Goal: Task Accomplishment & Management: Complete application form

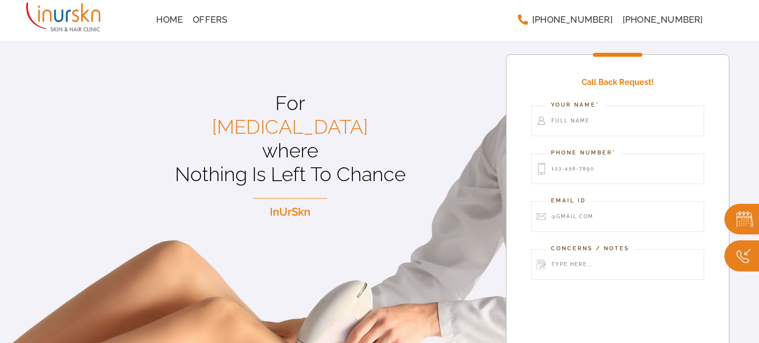
click at [376, 23] on div "Home Offers" at bounding box center [331, 20] width 361 height 20
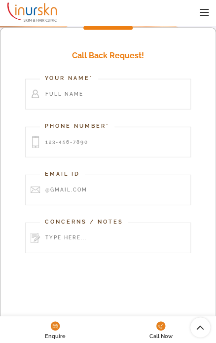
scroll to position [284, 0]
click at [116, 88] on input "Contact form" at bounding box center [108, 94] width 166 height 31
type input "test"
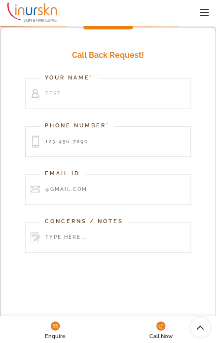
click at [89, 132] on input "Contact form" at bounding box center [108, 142] width 166 height 31
type input "8939557384"
click at [82, 190] on input "Contact form" at bounding box center [108, 189] width 166 height 31
type input "ykhosla@google.com"
click at [84, 233] on input "Contact form" at bounding box center [108, 237] width 166 height 31
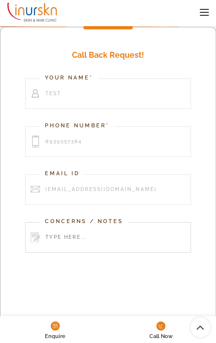
type input "GCLID drop test"
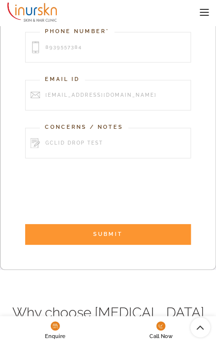
scroll to position [378, 0]
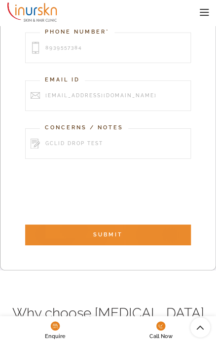
click at [113, 238] on input "SUBMIT" at bounding box center [108, 235] width 166 height 21
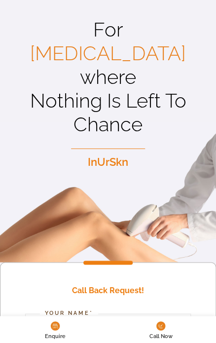
scroll to position [49, 0]
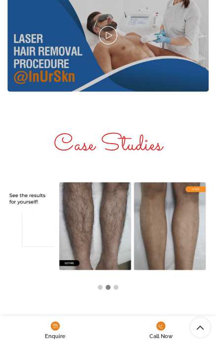
click at [119, 161] on div "Case Studies" at bounding box center [108, 146] width 202 height 38
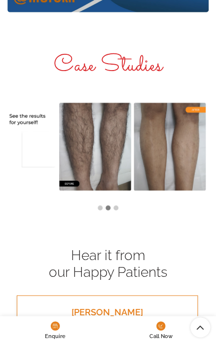
scroll to position [2672, 0]
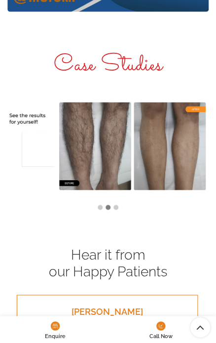
click at [82, 151] on img at bounding box center [107, 146] width 201 height 94
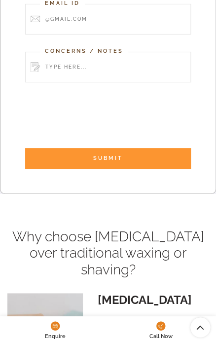
scroll to position [0, 0]
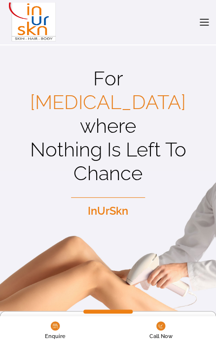
click at [26, 25] on img at bounding box center [31, 22] width 49 height 44
